Goal: Check status

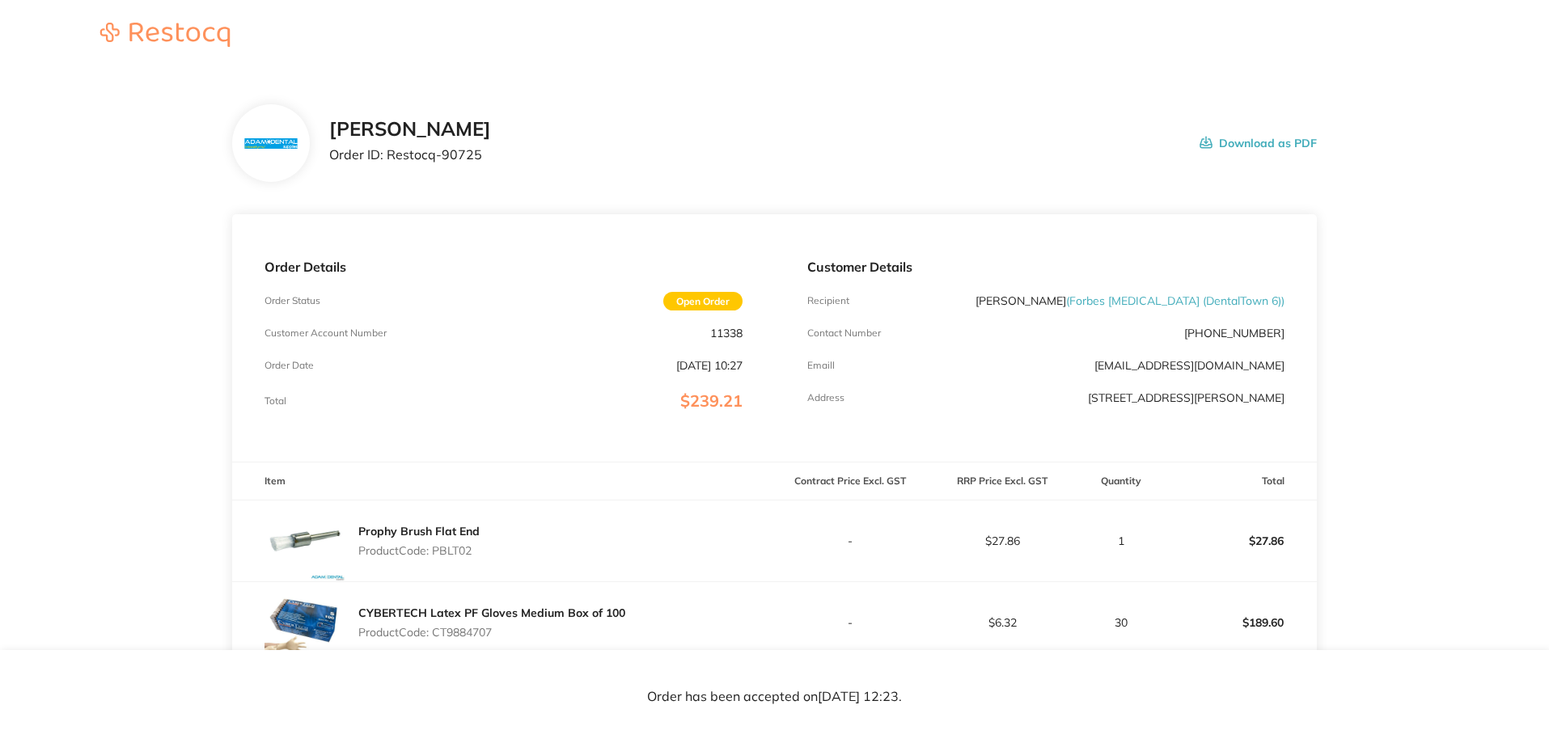
click at [352, 408] on div "Total $239.21" at bounding box center [502, 400] width 477 height 19
click at [464, 548] on p "Product Code: PBLT02" at bounding box center [418, 550] width 121 height 13
copy p "PBLT02"
click at [729, 328] on p "11338" at bounding box center [726, 333] width 32 height 13
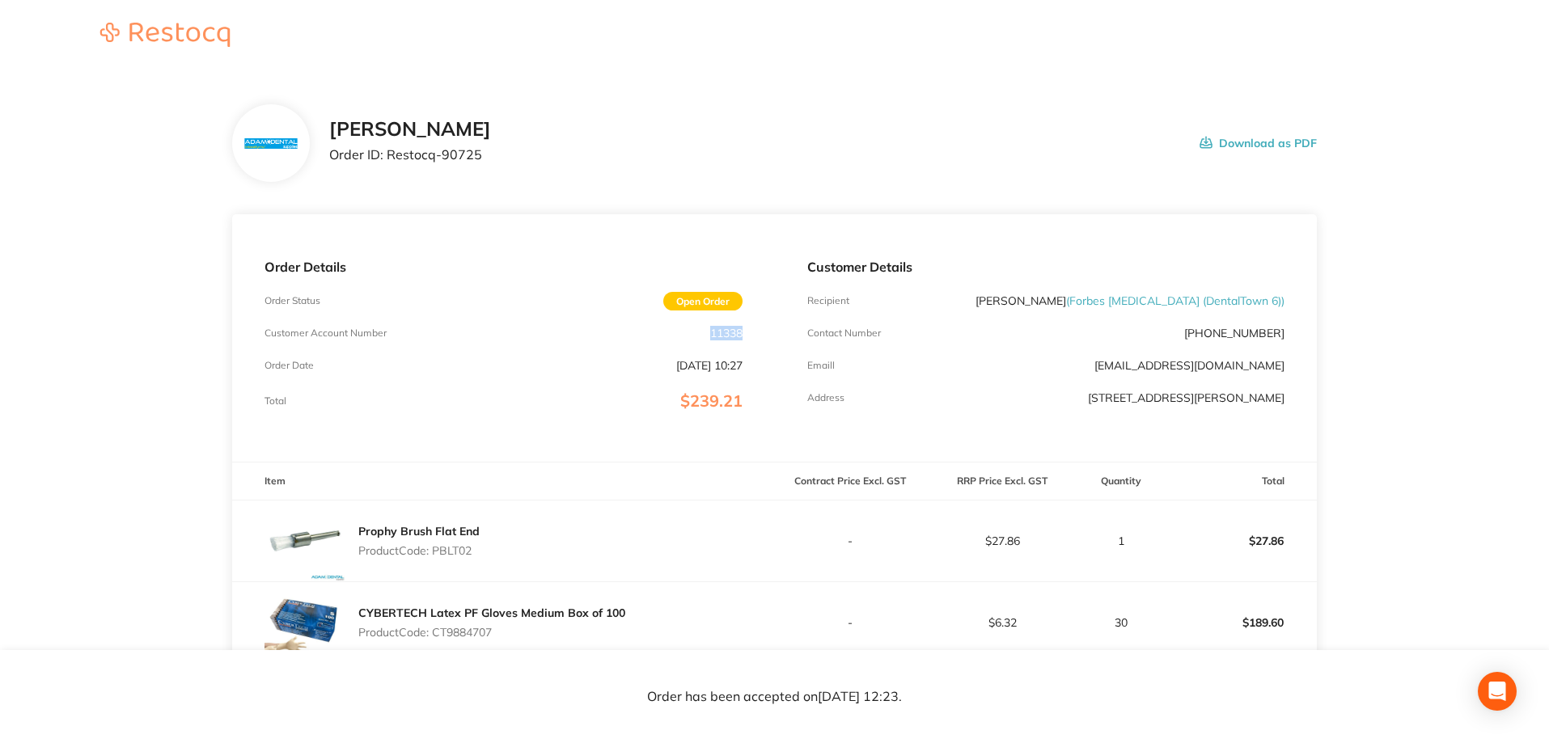
click at [729, 328] on p "11338" at bounding box center [726, 333] width 32 height 13
copy p "11338"
click at [461, 552] on p "Product Code: PBLT02" at bounding box center [418, 550] width 121 height 13
copy p "PBLT02"
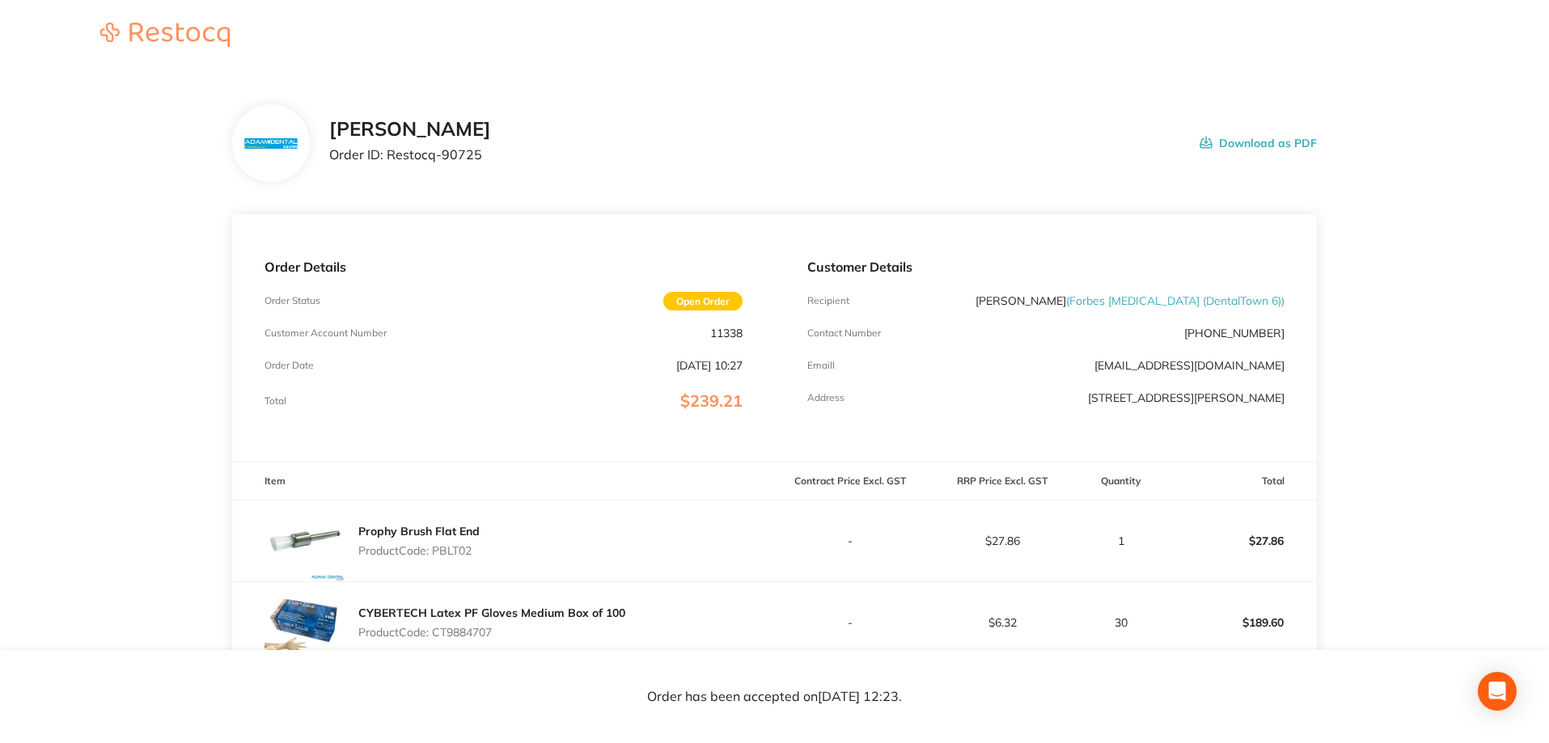
click at [585, 466] on th "Item" at bounding box center [503, 482] width 542 height 38
click at [662, 376] on div "Order Details Order Status Open Order Customer Account Number 11338 Order Date …" at bounding box center [503, 337] width 542 height 247
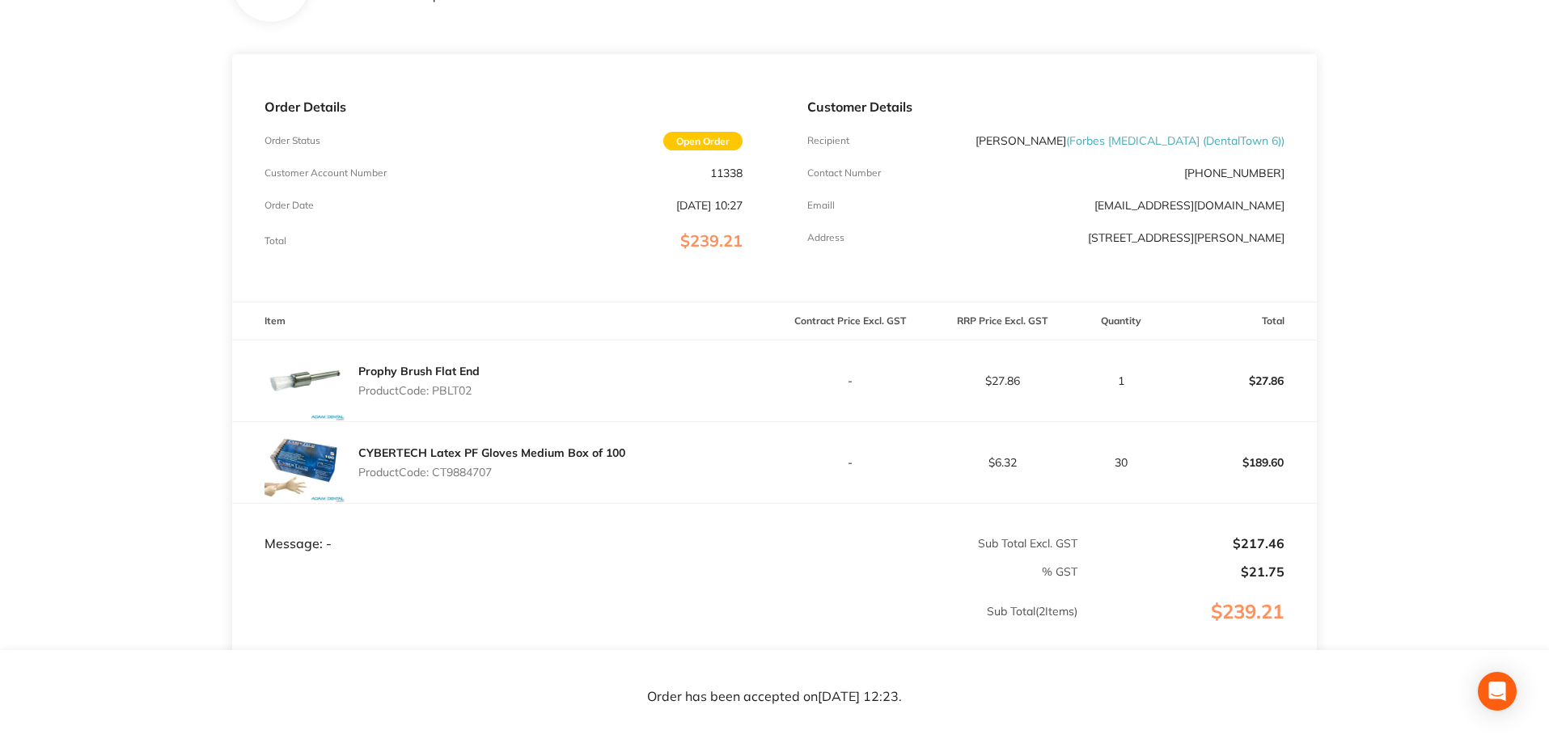
scroll to position [162, 0]
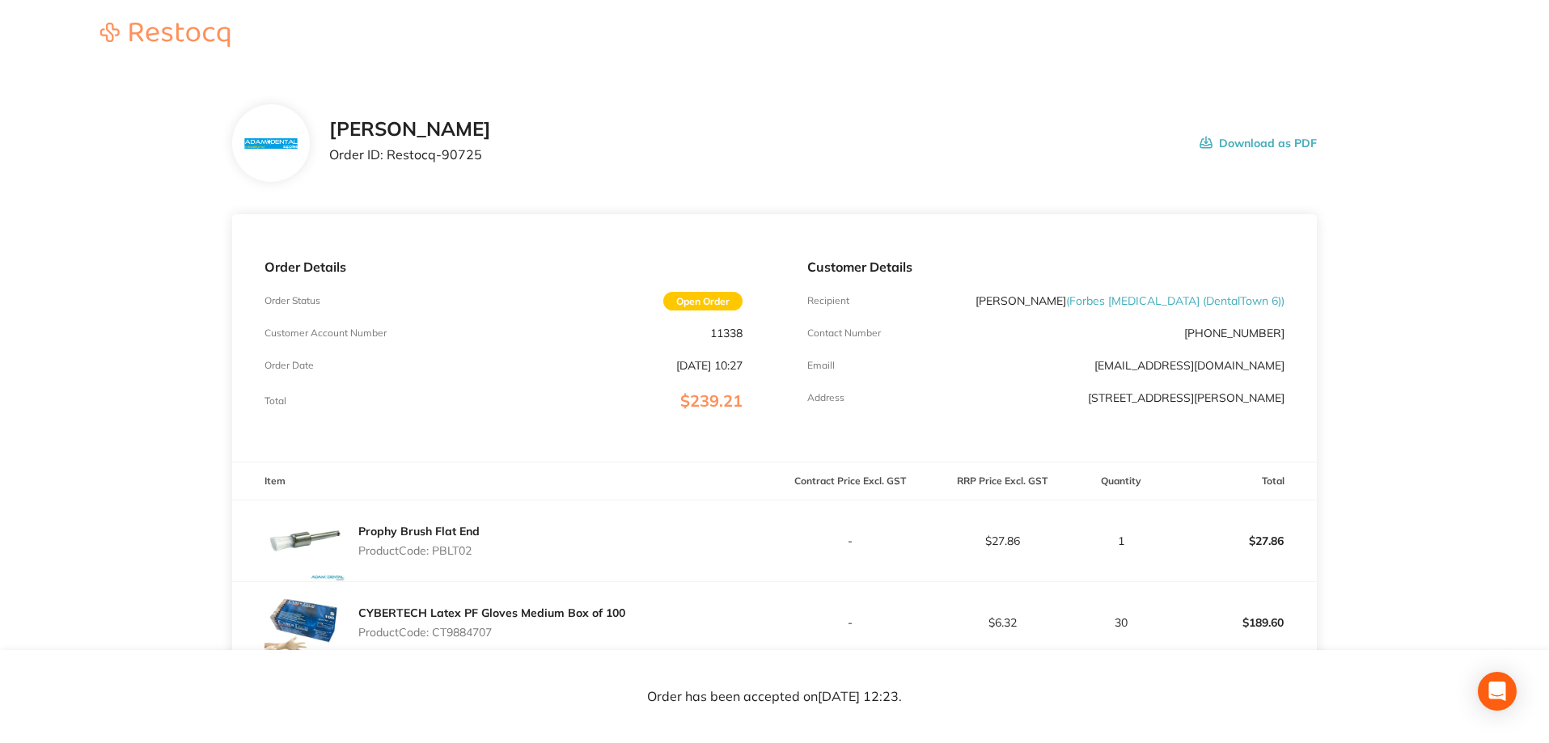
click at [468, 150] on p "Order ID: Restocq- 90725" at bounding box center [410, 154] width 162 height 15
copy p "90725"
click at [442, 554] on p "Product Code: PBLT02" at bounding box center [418, 550] width 121 height 13
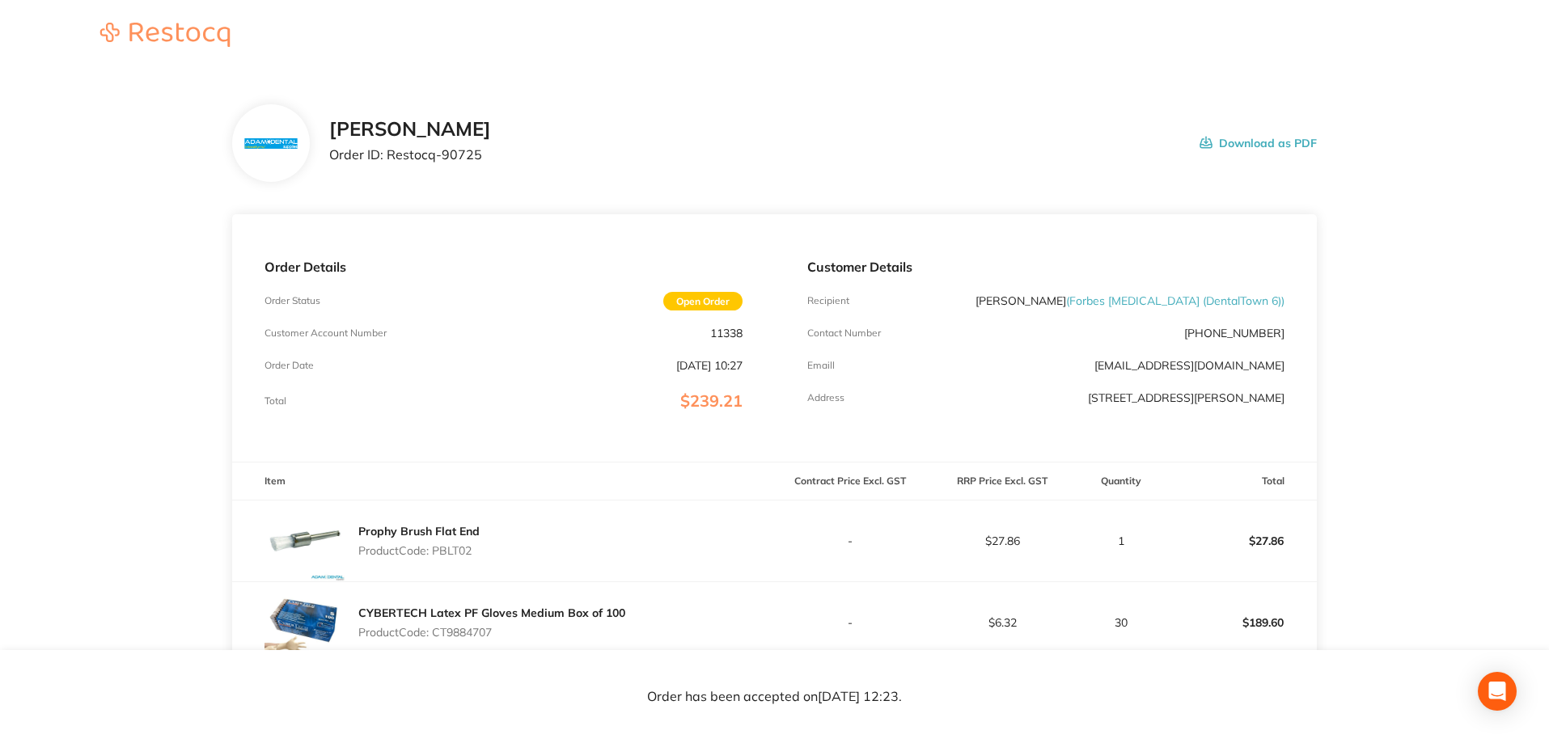
copy p "PBLT02"
